Goal: Task Accomplishment & Management: Complete application form

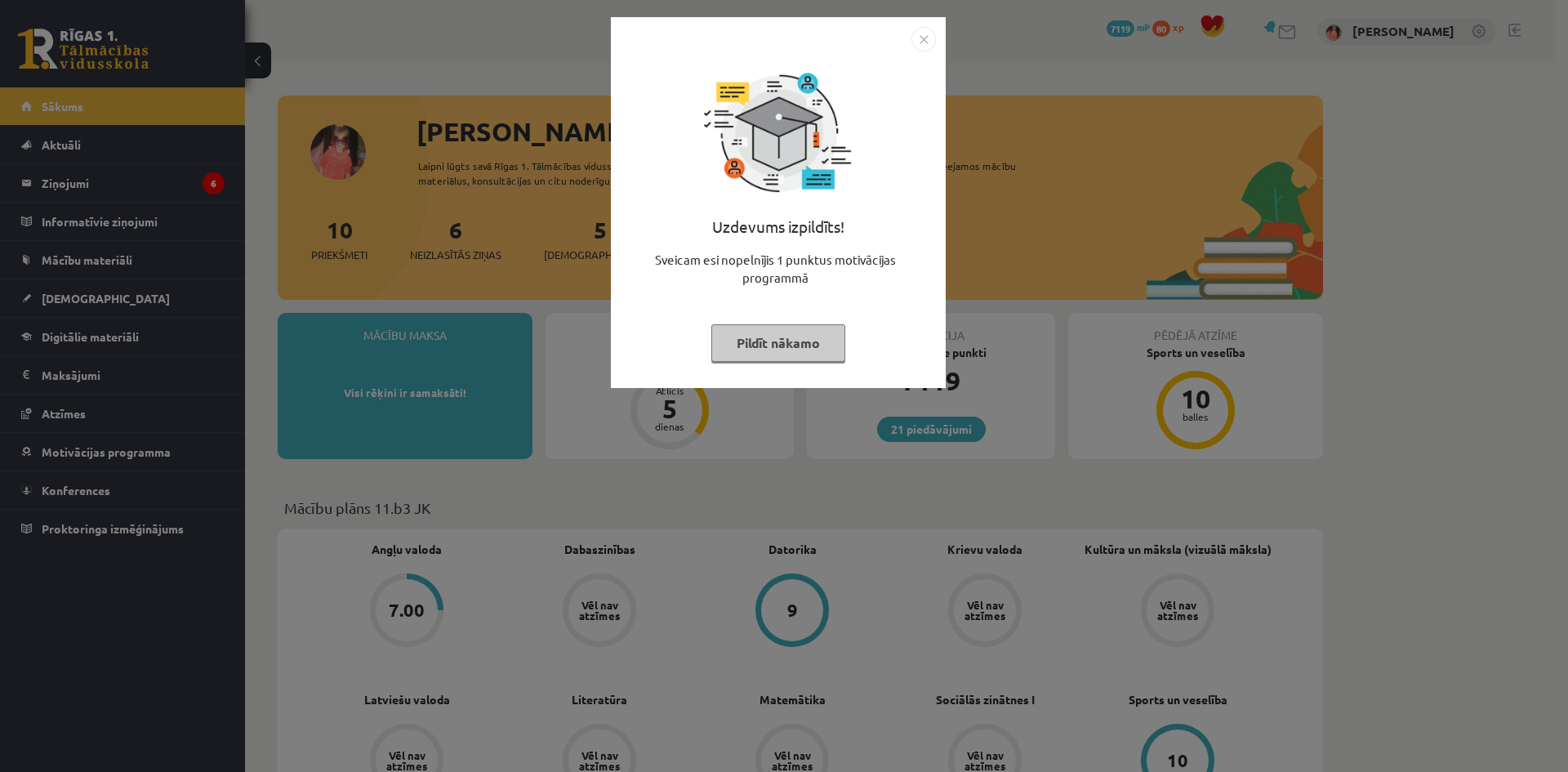
click at [743, 332] on button "Pildīt nākamo" at bounding box center [779, 342] width 134 height 37
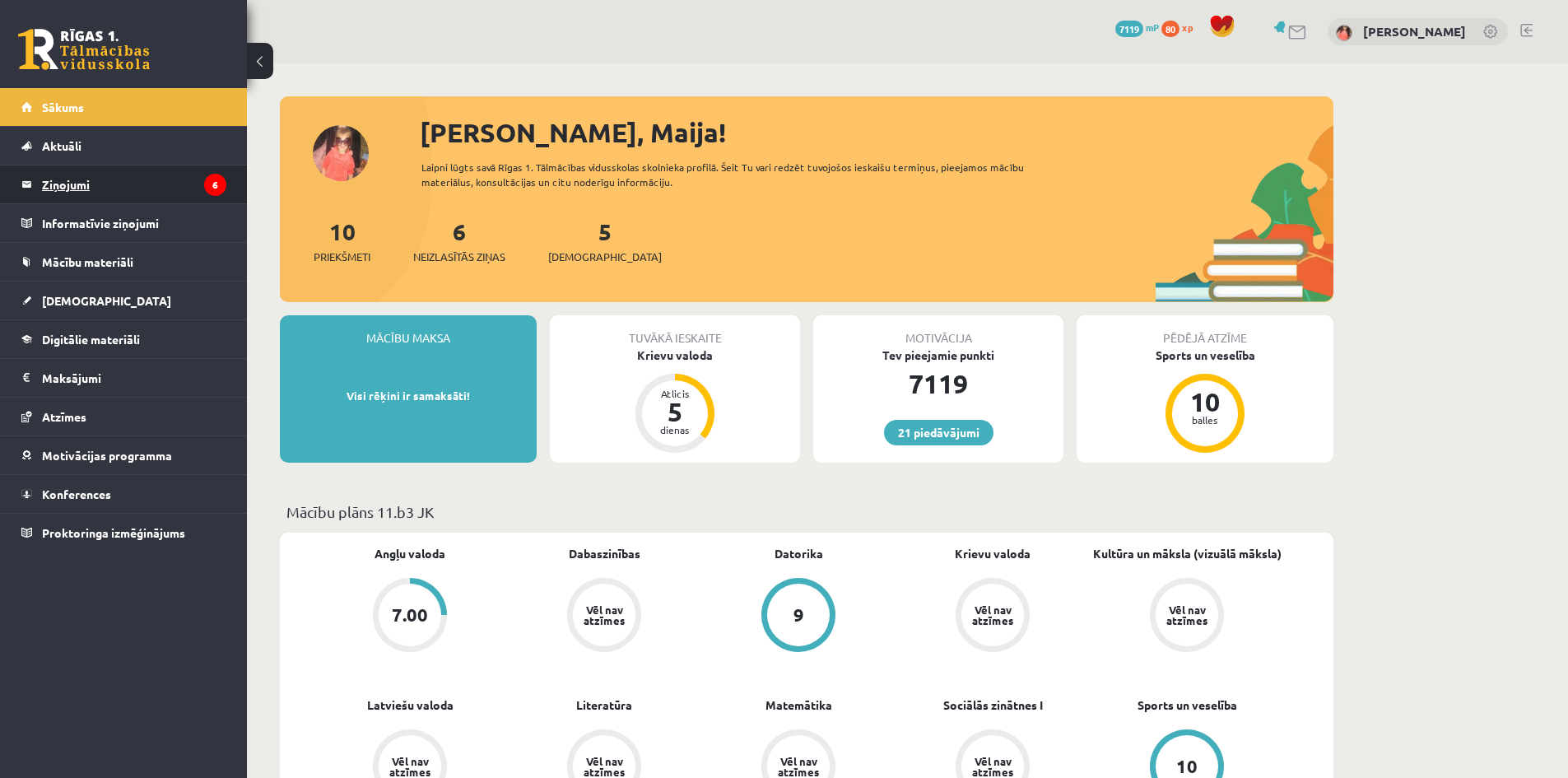
click at [196, 174] on legend "Ziņojumi 6" at bounding box center [134, 184] width 184 height 38
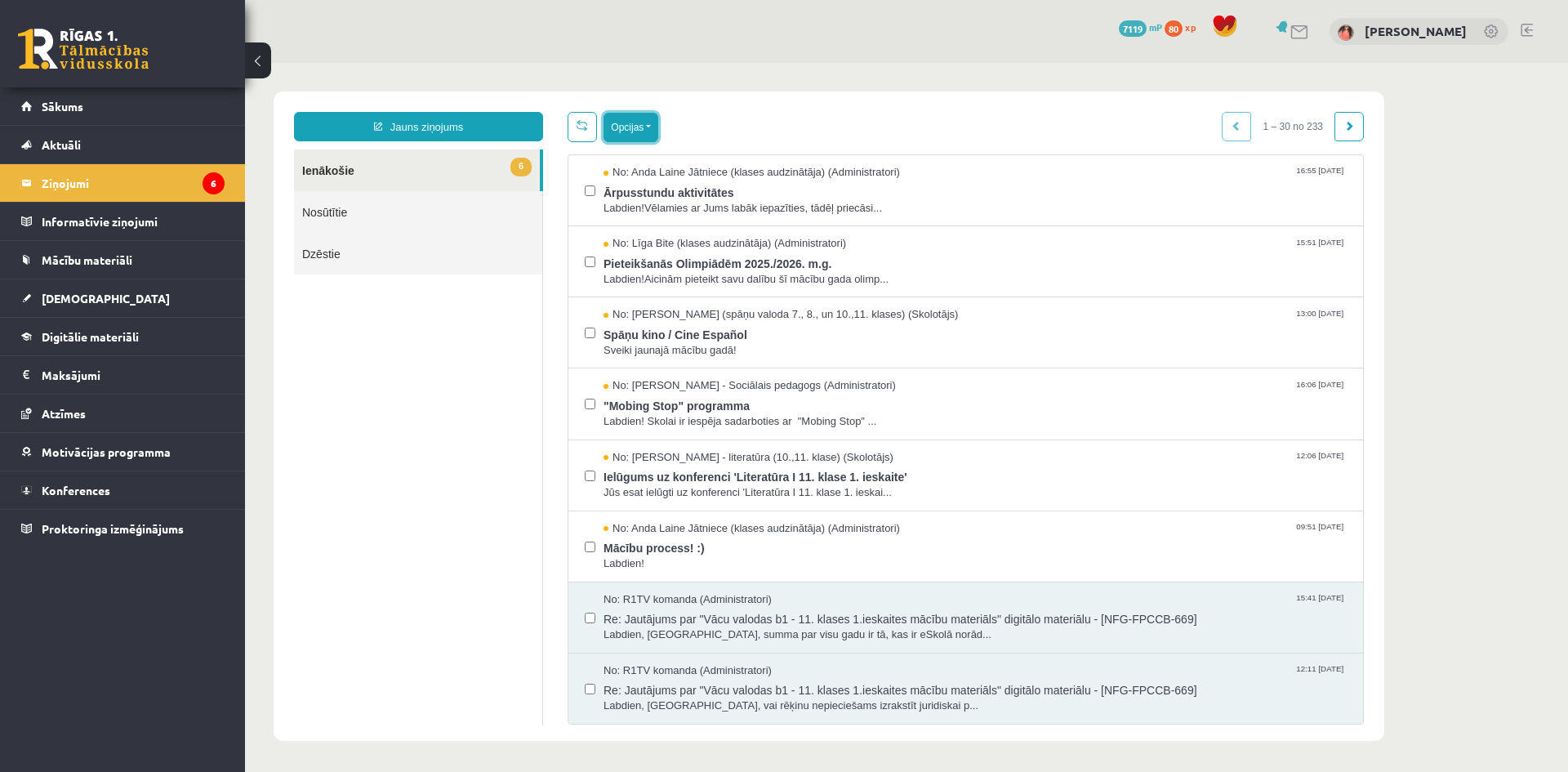
click at [622, 119] on button "Opcijas" at bounding box center [631, 127] width 54 height 30
click at [727, 211] on link "Atzīmēt visus kā lasītus" at bounding box center [731, 207] width 215 height 16
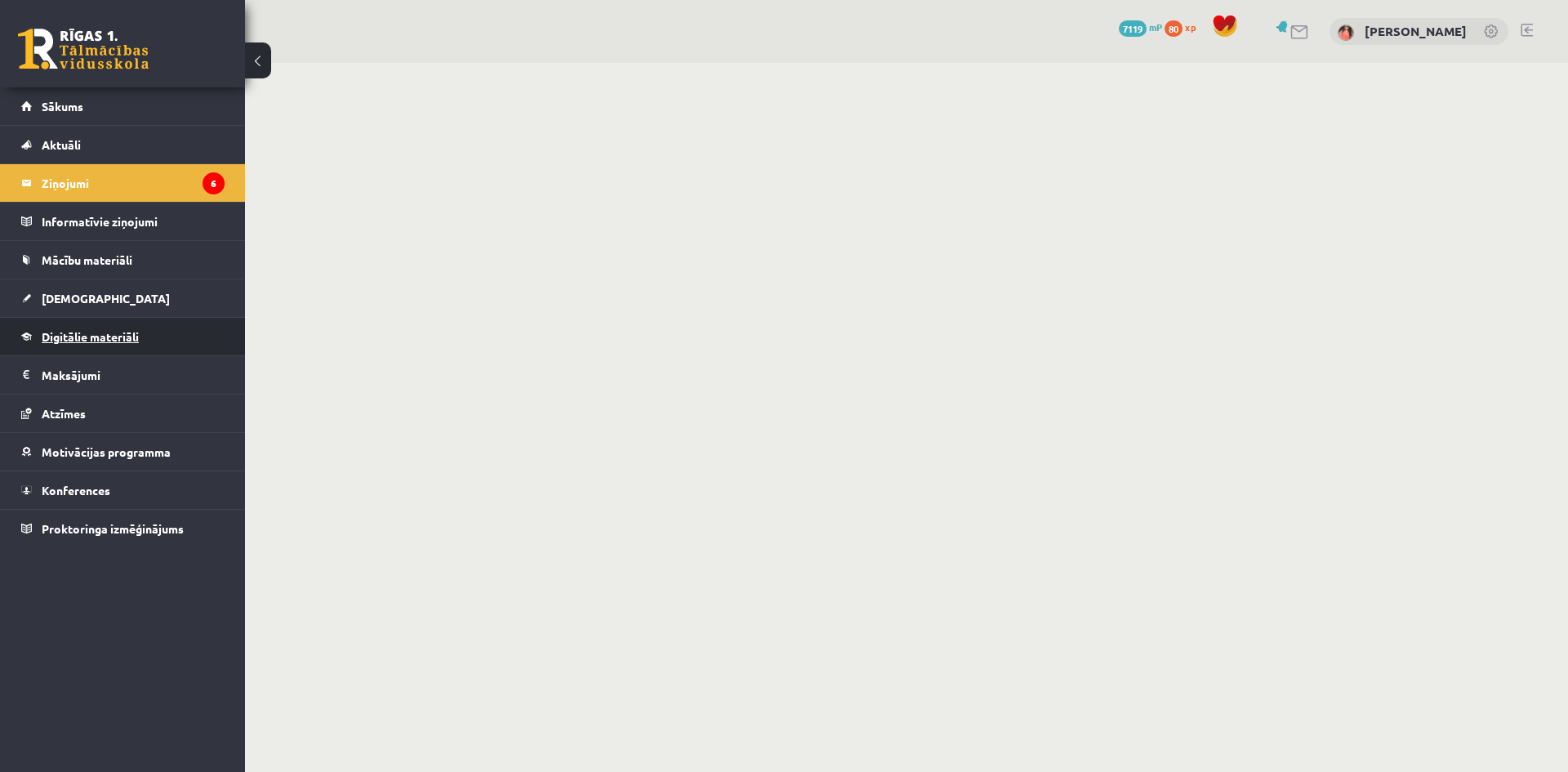
click at [154, 331] on link "Digitālie materiāli" at bounding box center [122, 336] width 204 height 37
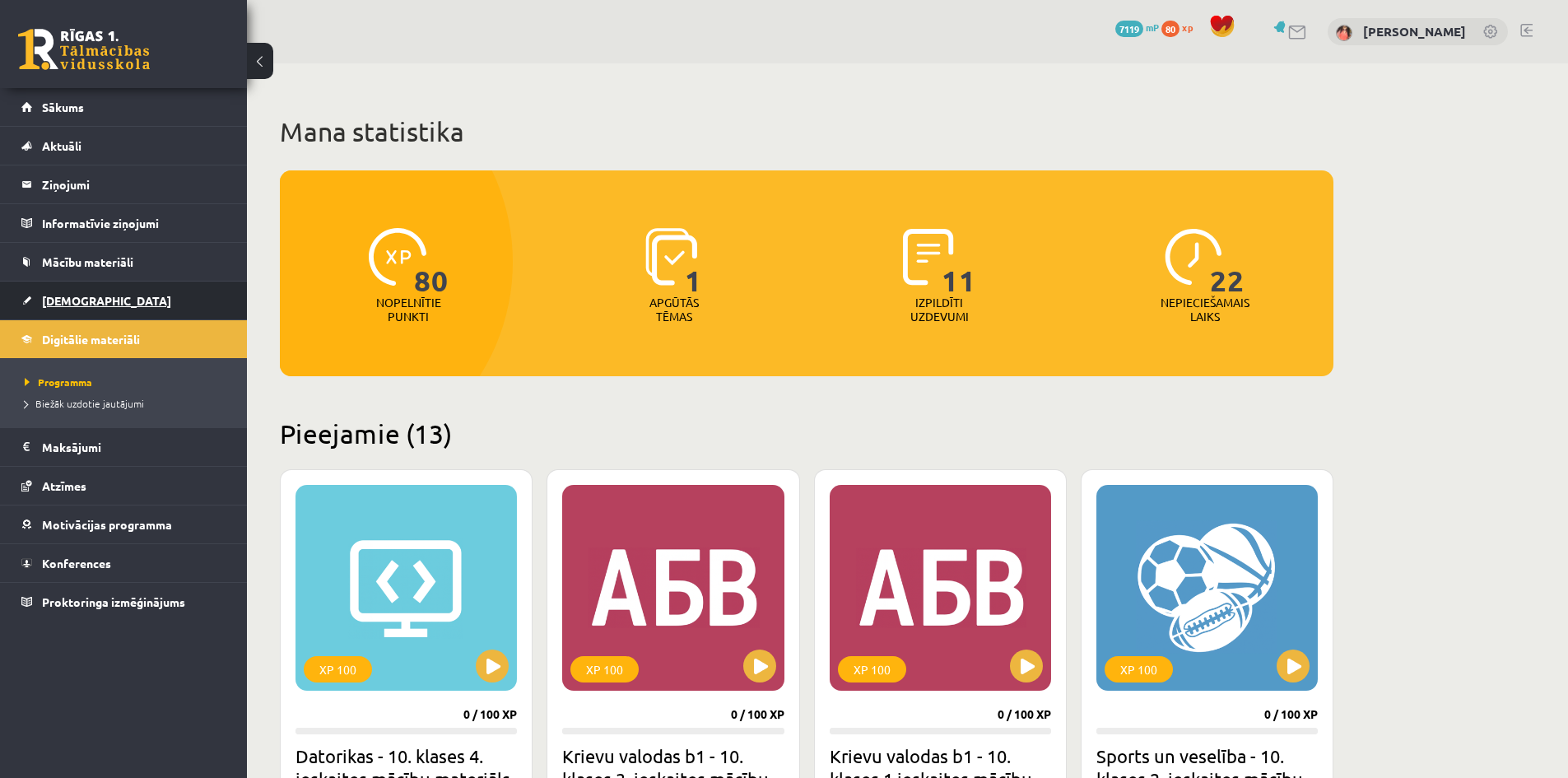
click at [128, 304] on link "[DEMOGRAPHIC_DATA]" at bounding box center [123, 299] width 205 height 38
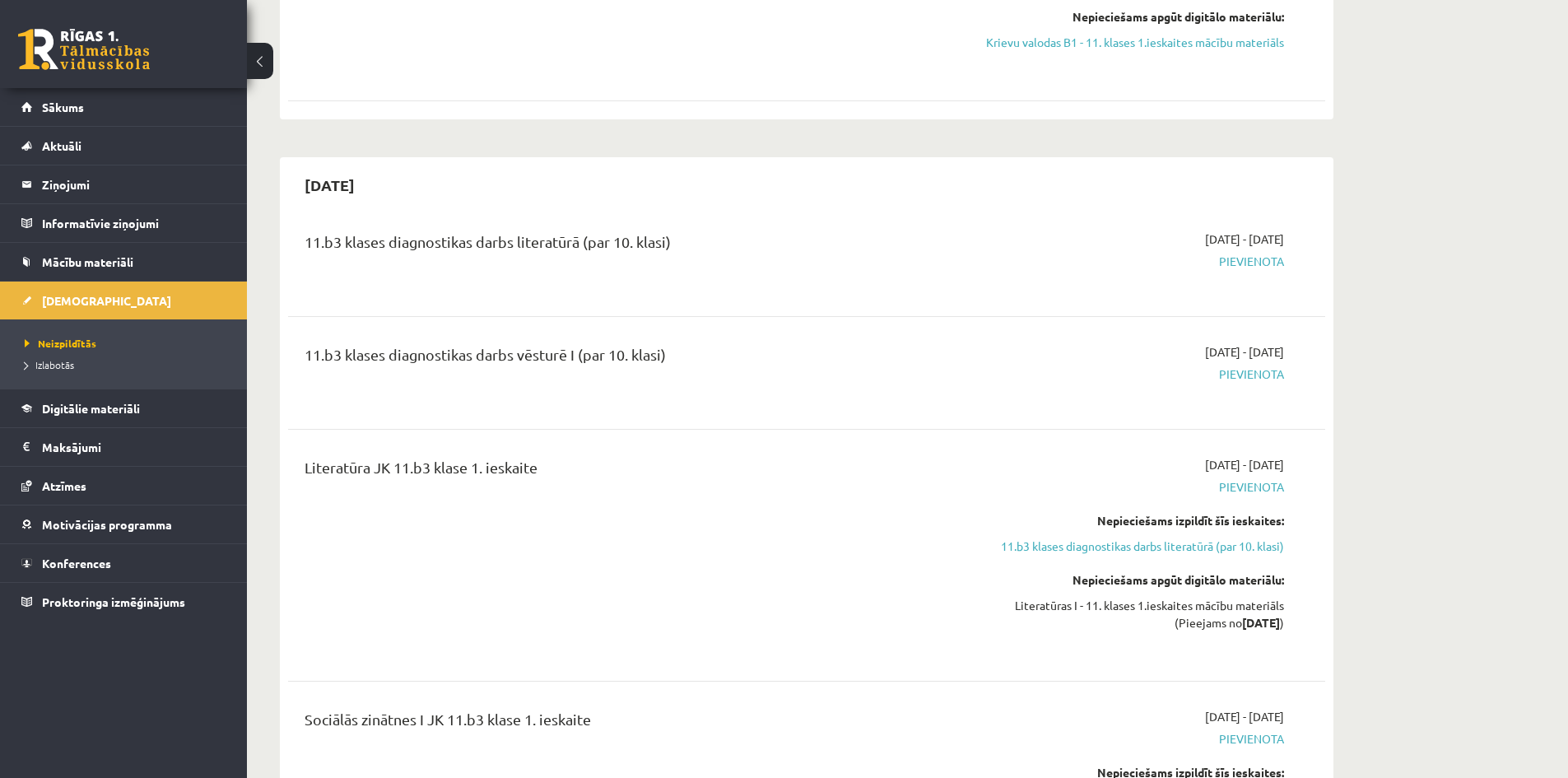
scroll to position [284, 0]
click at [1240, 258] on span "Pievienota" at bounding box center [1129, 261] width 310 height 17
click at [594, 232] on div "11.b3 klases diagnostikas darbs literatūrā (par 10. klasi)" at bounding box center [626, 246] width 644 height 31
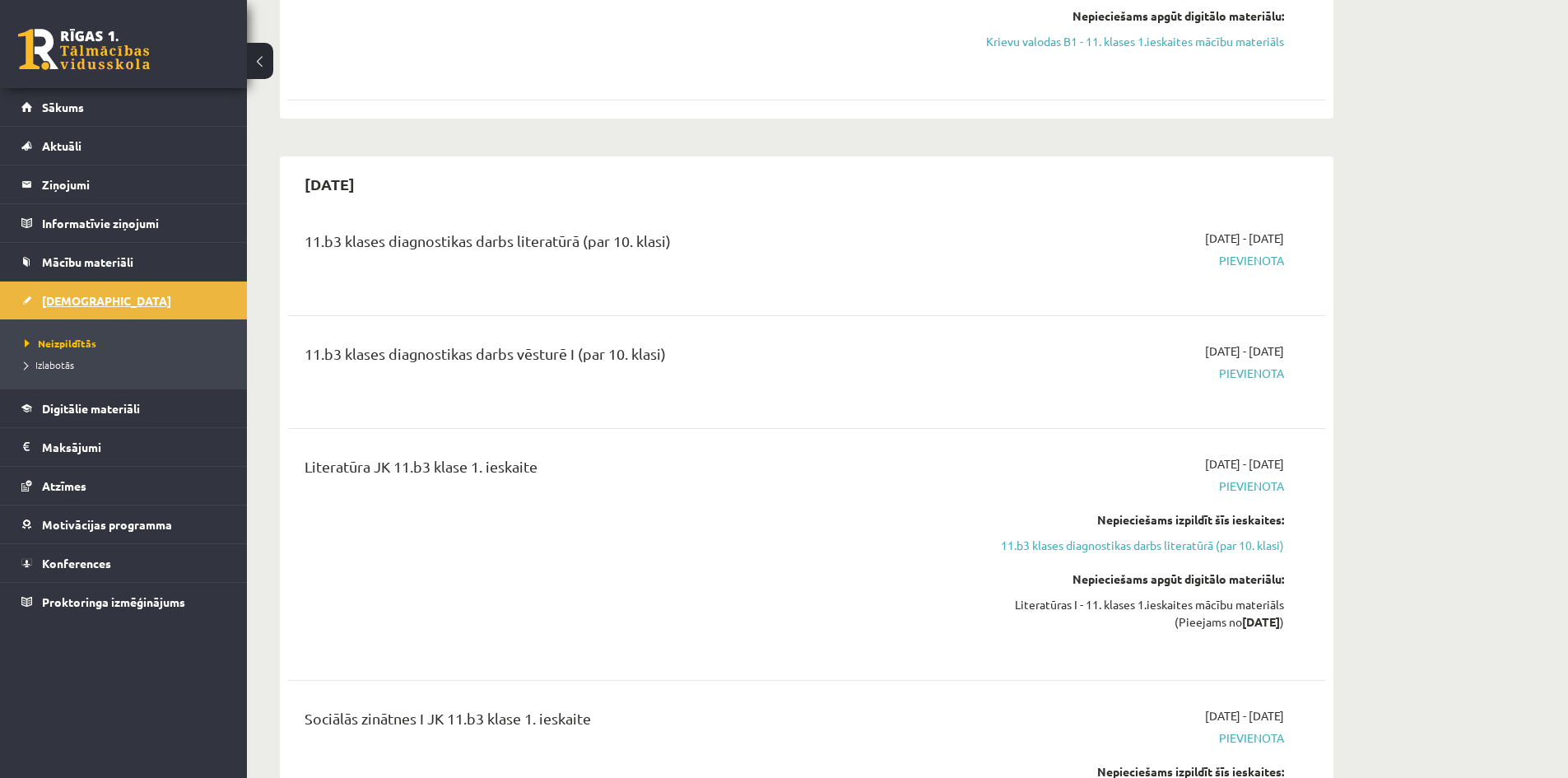
click at [144, 303] on link "[DEMOGRAPHIC_DATA]" at bounding box center [123, 299] width 205 height 38
click at [69, 337] on span "Neizpildītās" at bounding box center [61, 344] width 71 height 13
click at [1168, 548] on link "11.b3 klases diagnostikas darbs literatūrā (par 10. klasi)" at bounding box center [1129, 545] width 310 height 17
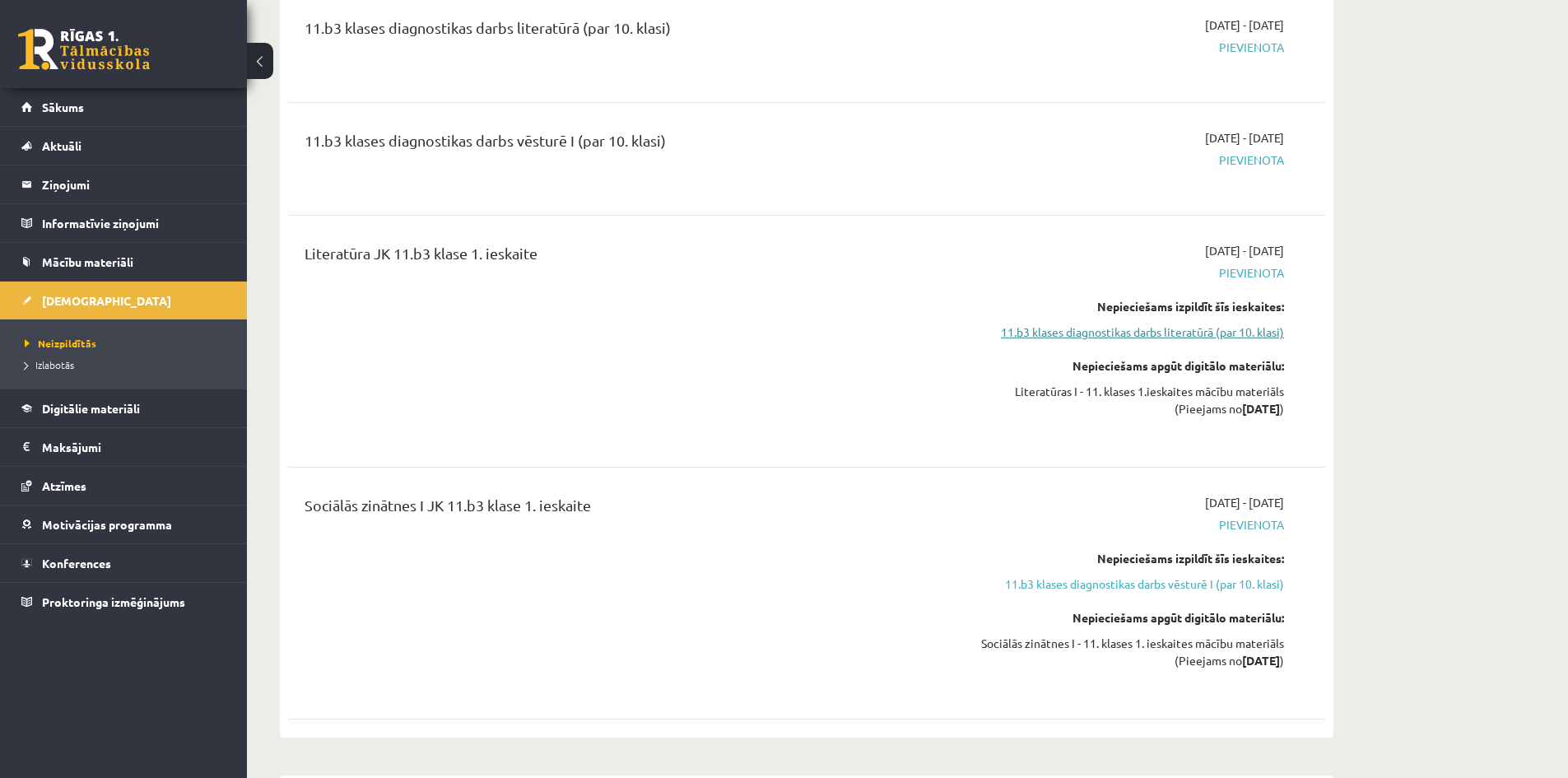
click at [1132, 335] on link "11.b3 klases diagnostikas darbs literatūrā (par 10. klasi)" at bounding box center [1129, 332] width 310 height 17
click at [1085, 585] on link "11.b3 klases diagnostikas darbs vēsturē I (par 10. klasi)" at bounding box center [1129, 584] width 310 height 17
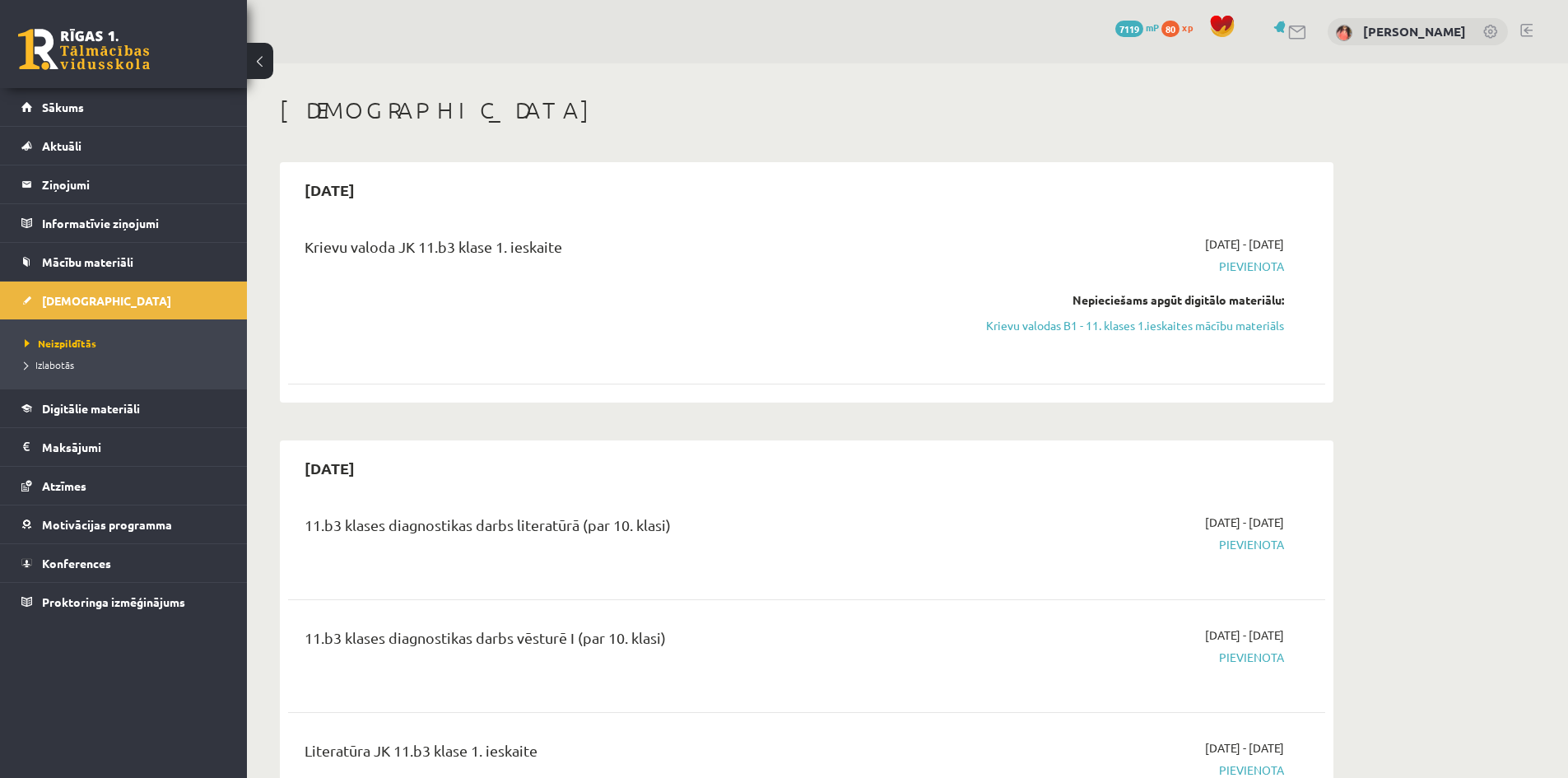
scroll to position [262, 0]
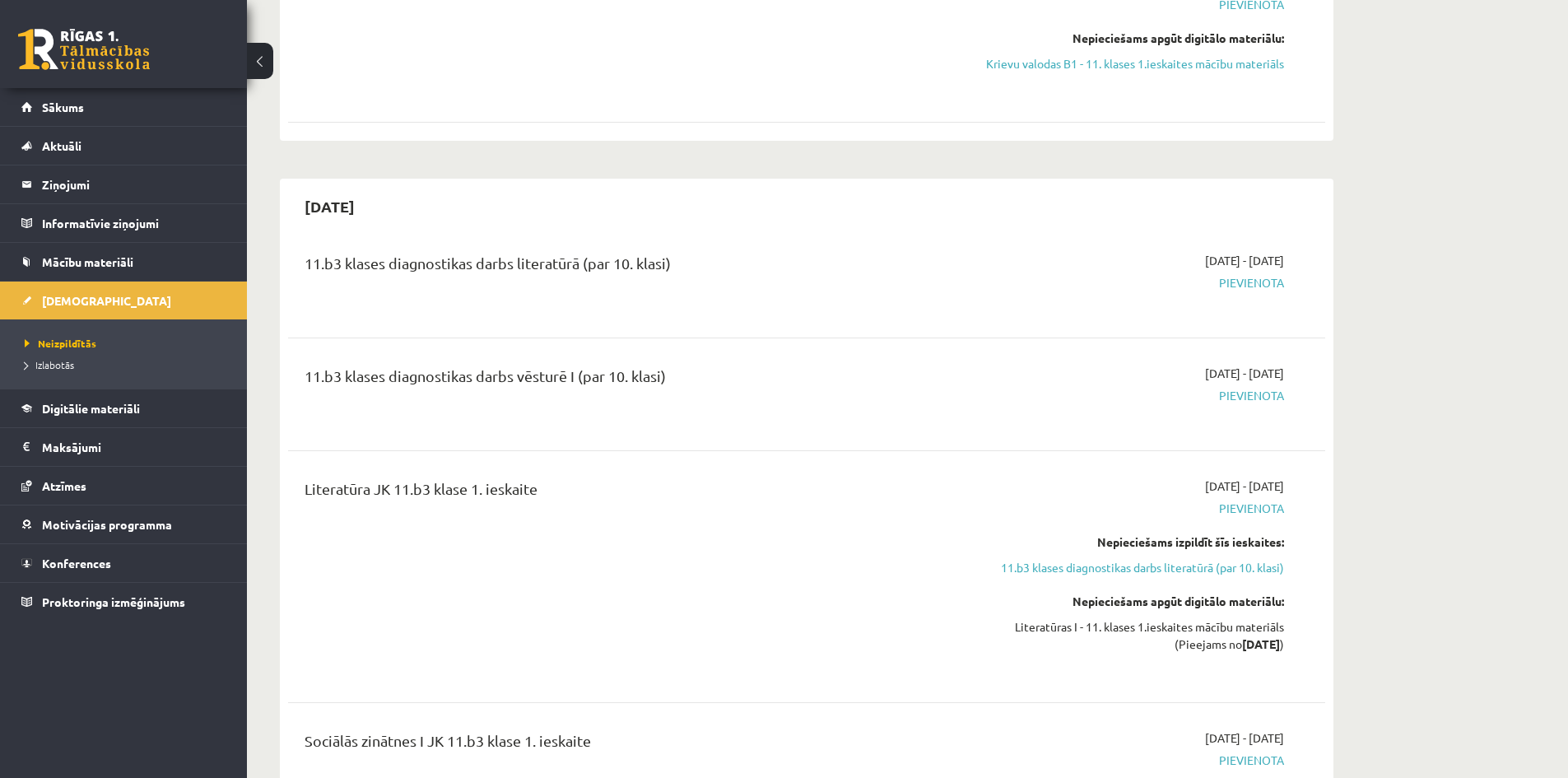
click at [1234, 284] on span "Pievienota" at bounding box center [1129, 283] width 310 height 17
click at [110, 403] on span "Digitālie materiāli" at bounding box center [91, 407] width 98 height 14
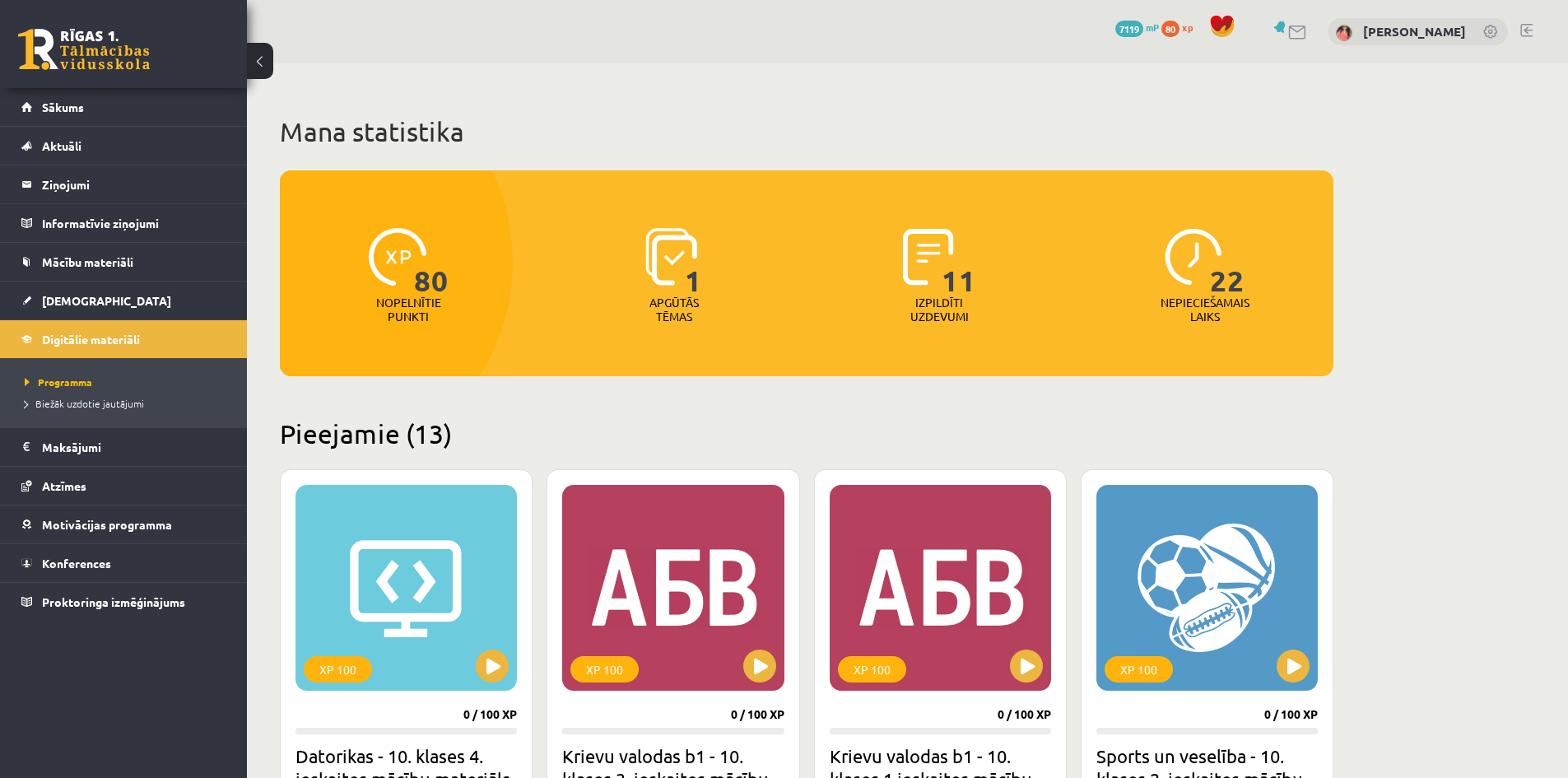
click at [932, 271] on img at bounding box center [928, 257] width 51 height 58
click at [955, 301] on p "Izpildīti uzdevumi" at bounding box center [939, 309] width 65 height 28
click at [656, 254] on img at bounding box center [671, 257] width 52 height 58
click at [694, 306] on p "Apgūtās tēmas" at bounding box center [674, 309] width 65 height 28
click at [1202, 286] on div "22" at bounding box center [1205, 257] width 80 height 76
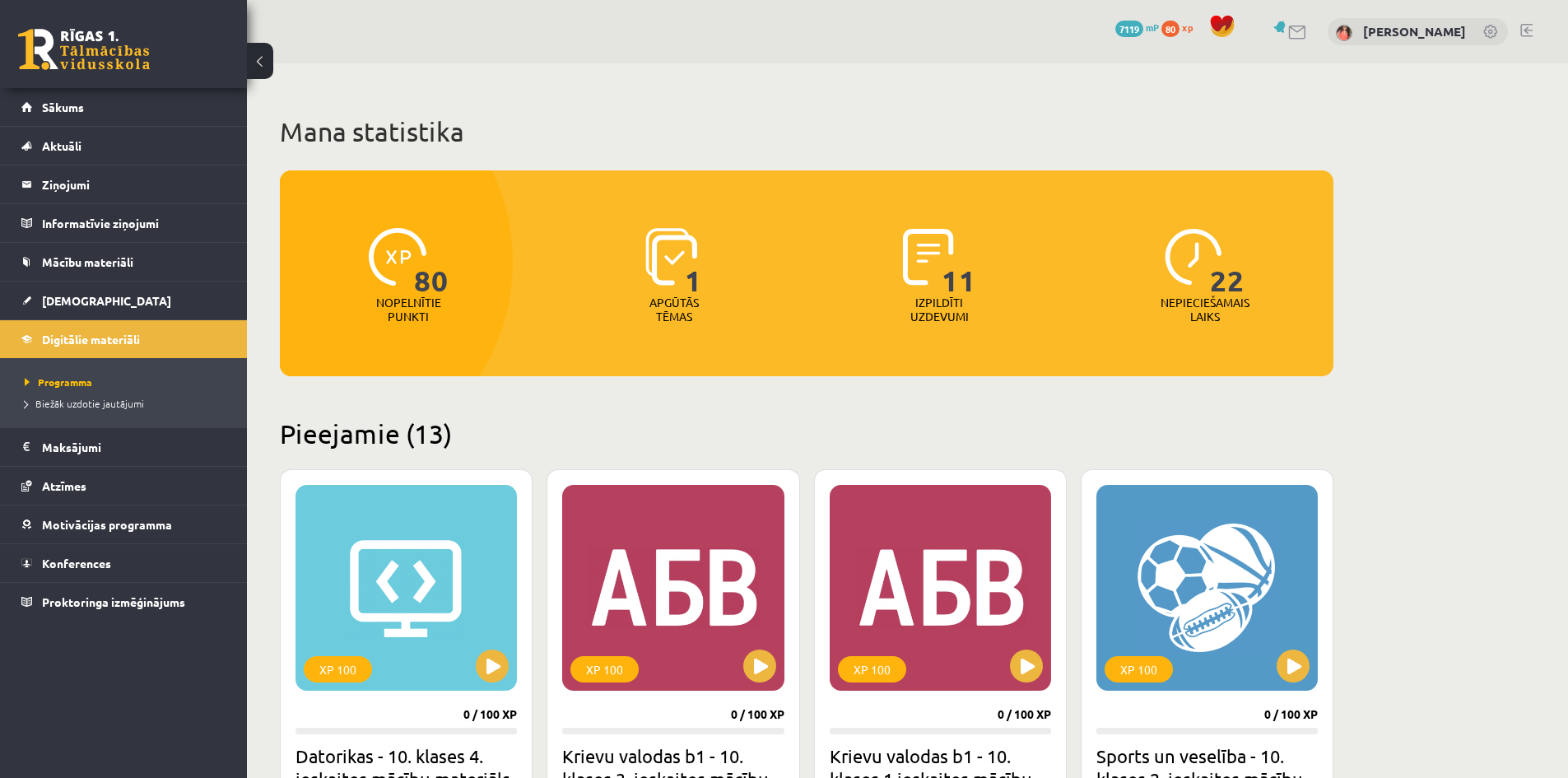
click at [410, 241] on img at bounding box center [398, 257] width 58 height 58
click at [91, 307] on link "[DEMOGRAPHIC_DATA]" at bounding box center [123, 299] width 205 height 38
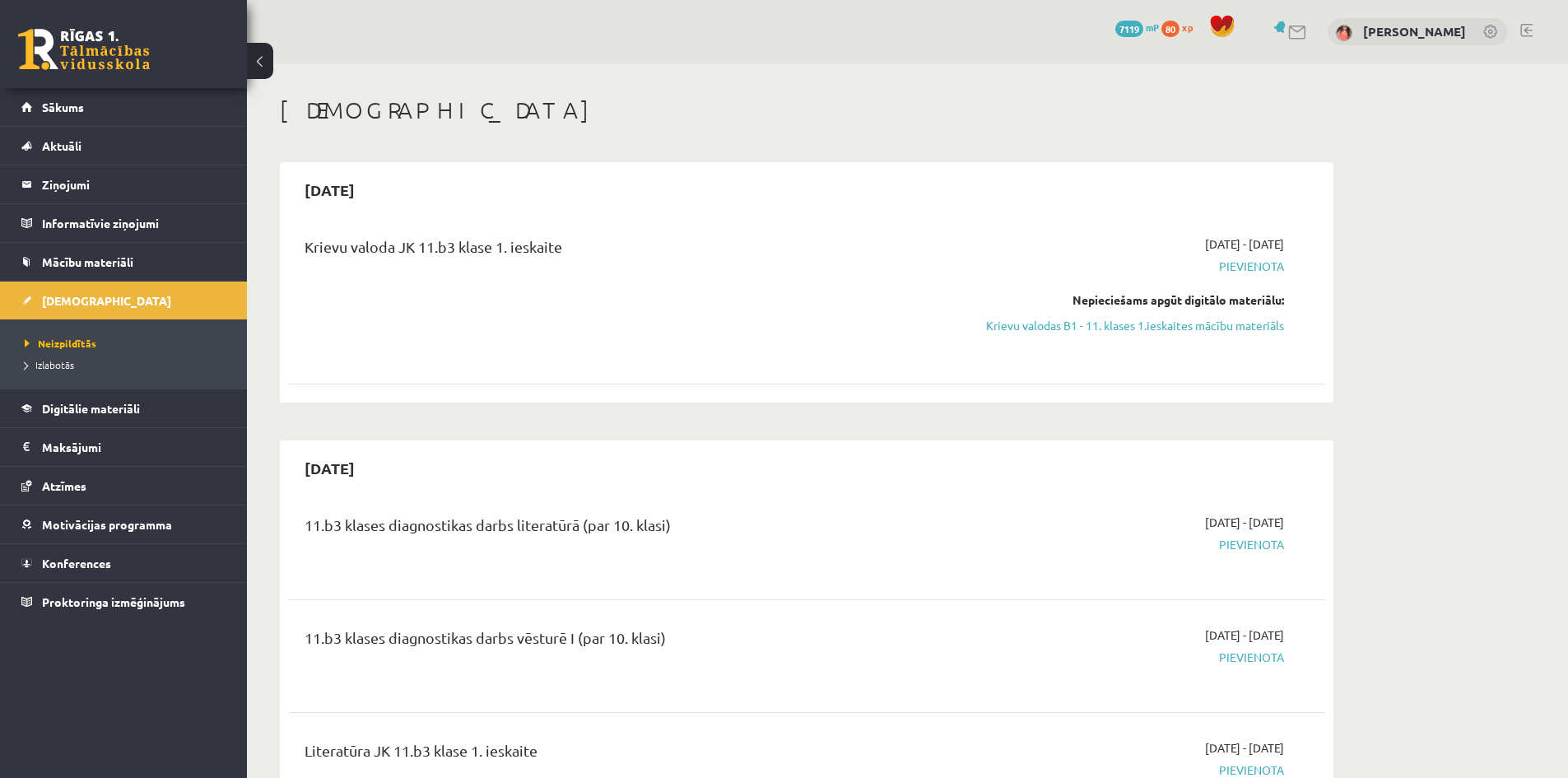
scroll to position [185, 0]
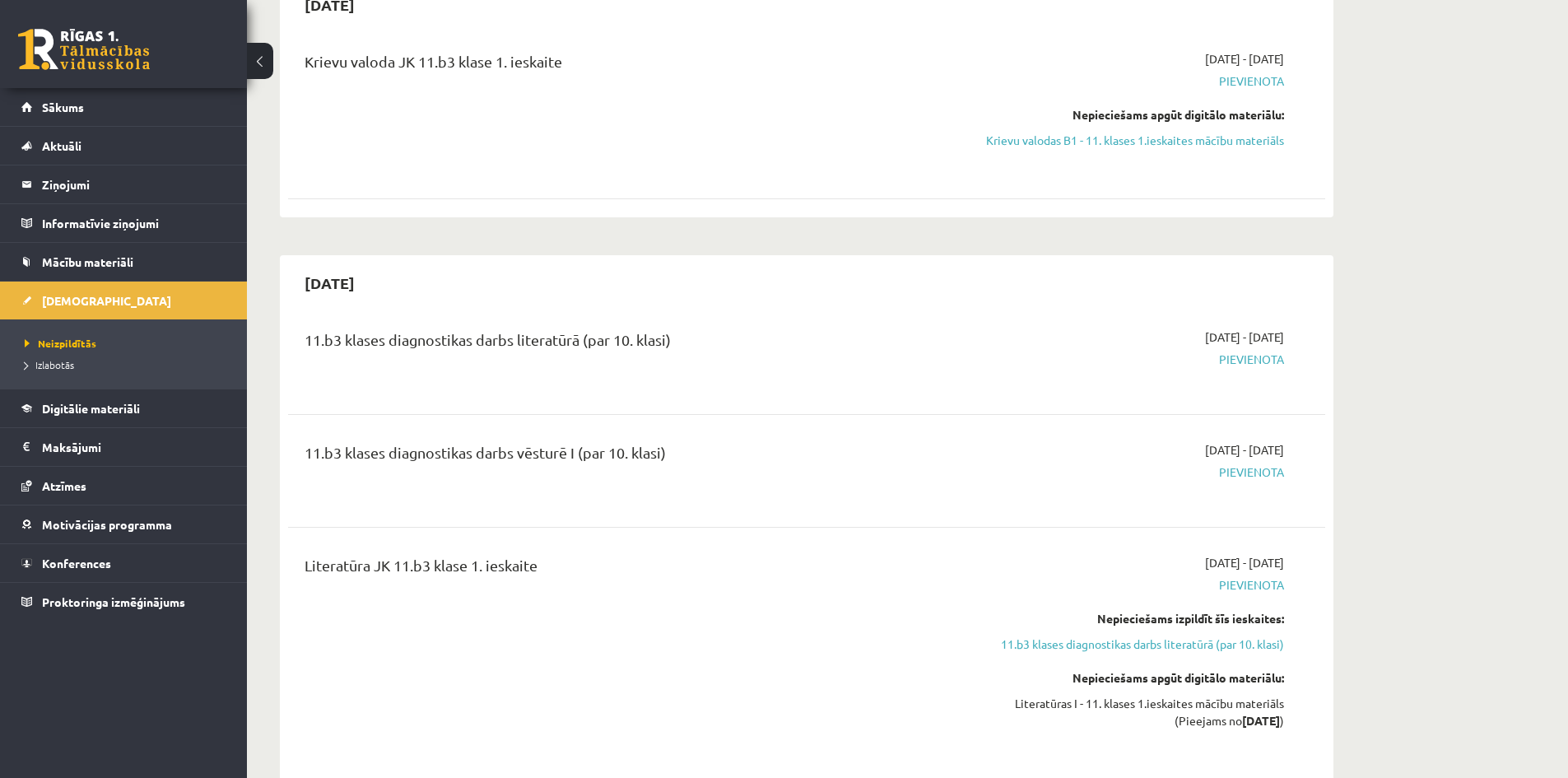
click at [1239, 358] on span "Pievienota" at bounding box center [1129, 359] width 310 height 17
drag, startPoint x: 1239, startPoint y: 358, endPoint x: 1160, endPoint y: 347, distance: 79.8
click at [1160, 347] on div "[DATE] - [DATE] [GEOGRAPHIC_DATA]" at bounding box center [1129, 358] width 335 height 60
click at [142, 407] on link "Digitālie materiāli" at bounding box center [123, 407] width 205 height 38
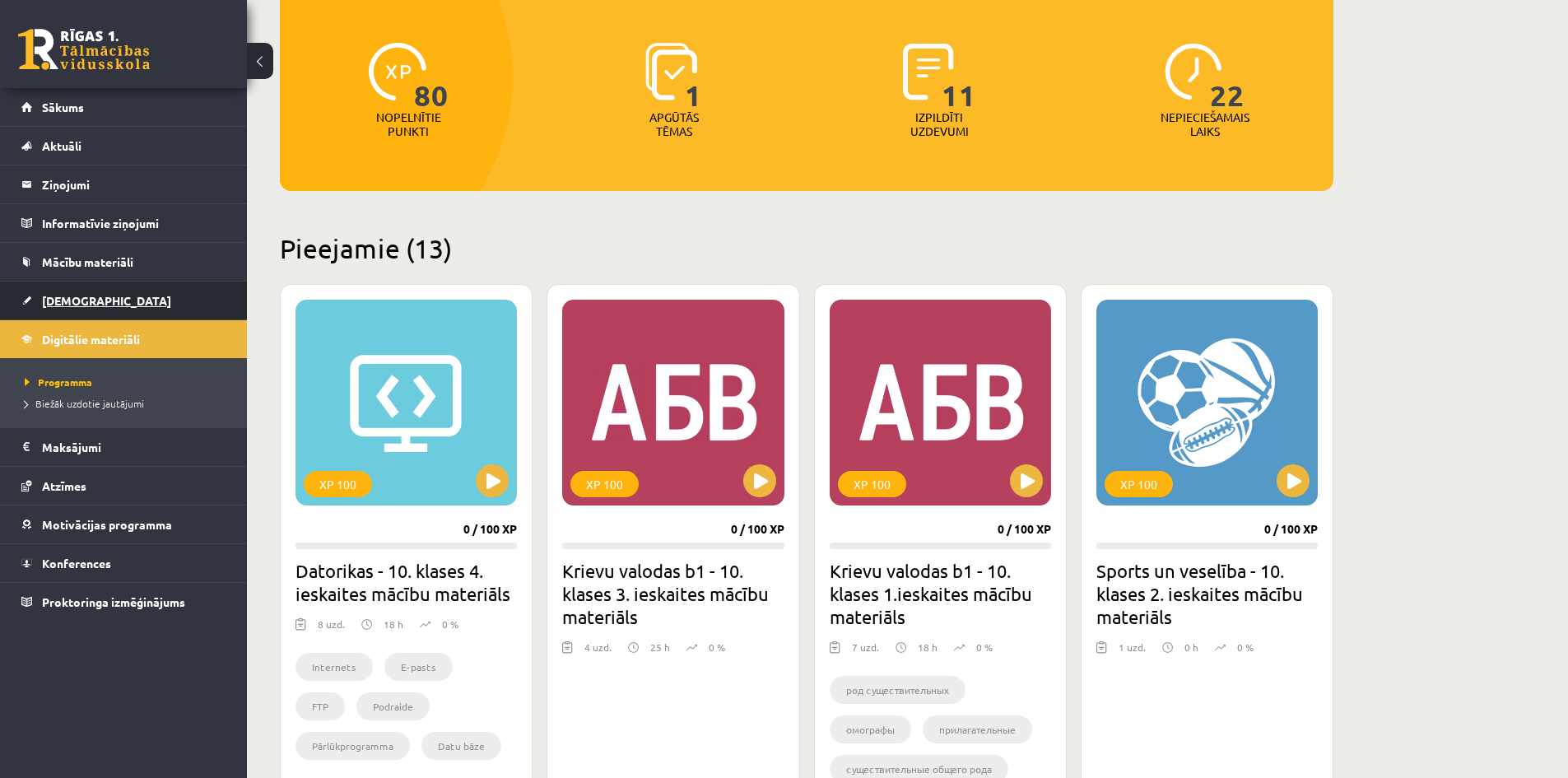
click at [144, 304] on link "[DEMOGRAPHIC_DATA]" at bounding box center [123, 299] width 205 height 38
